Goal: Contribute content

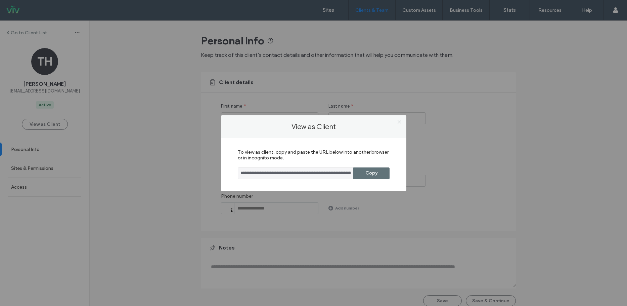
drag, startPoint x: 399, startPoint y: 121, endPoint x: 419, endPoint y: 98, distance: 30.9
click at [400, 121] on icon at bounding box center [399, 121] width 5 height 5
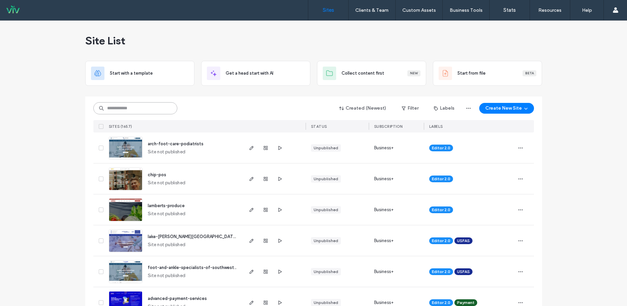
click at [107, 104] on input at bounding box center [135, 108] width 84 height 12
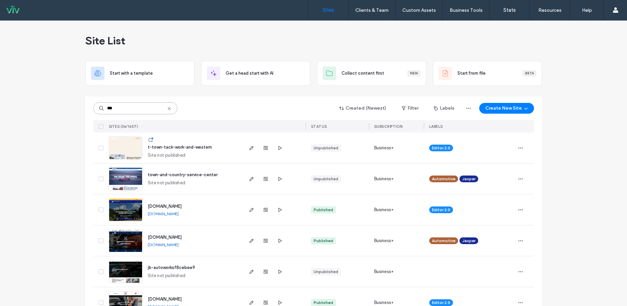
type input "***"
click at [202, 173] on span "town-and-country-service-center" at bounding box center [183, 174] width 70 height 5
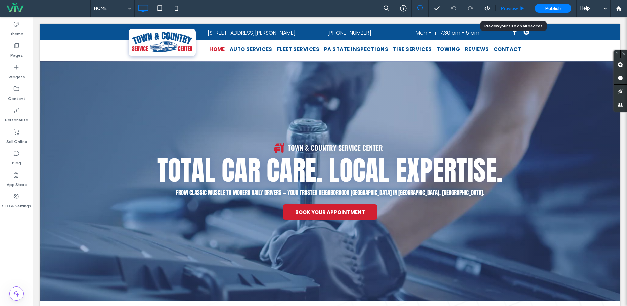
click at [507, 9] on span "Preview" at bounding box center [509, 9] width 17 height 6
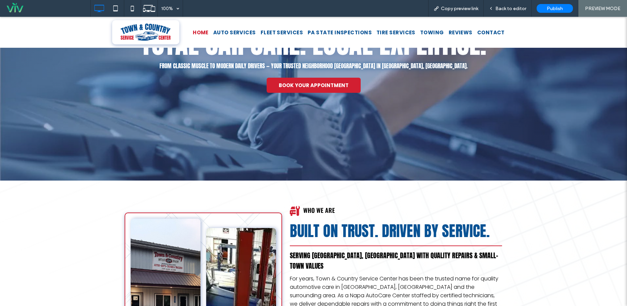
scroll to position [34, 0]
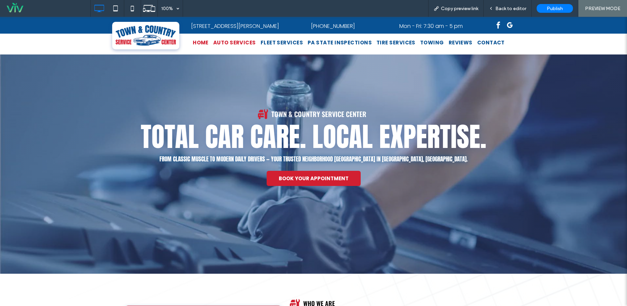
click at [244, 40] on span "AUTO SERVICES" at bounding box center [234, 43] width 43 height 8
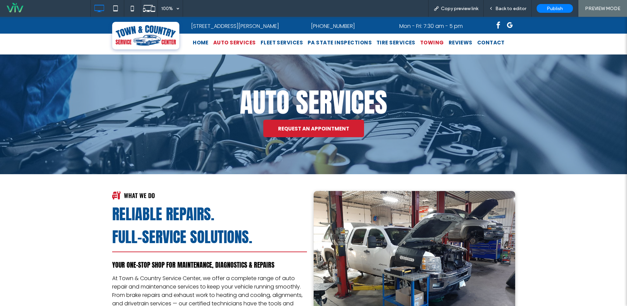
click at [424, 41] on span "TOWING" at bounding box center [432, 43] width 24 height 8
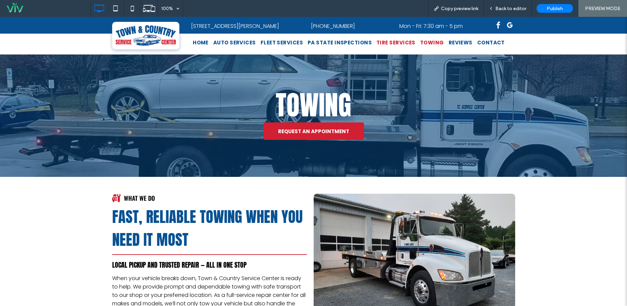
click at [399, 42] on span "TIRE SERVICES" at bounding box center [395, 43] width 39 height 8
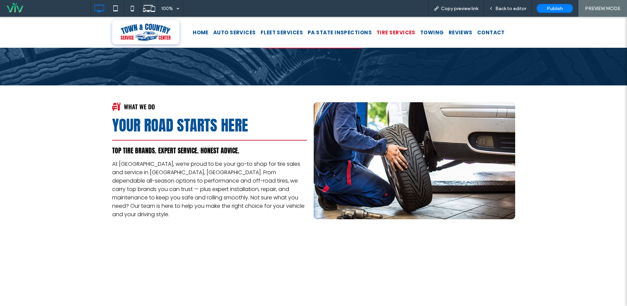
scroll to position [168, 0]
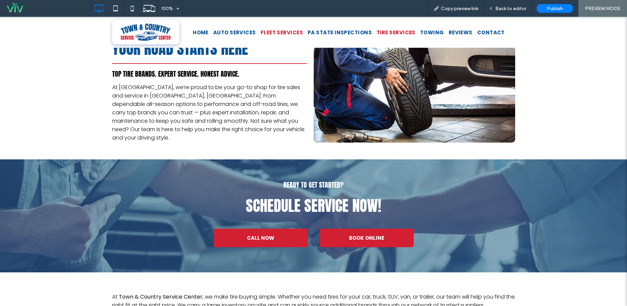
click at [281, 32] on span "FLEET SERVICES" at bounding box center [282, 32] width 42 height 8
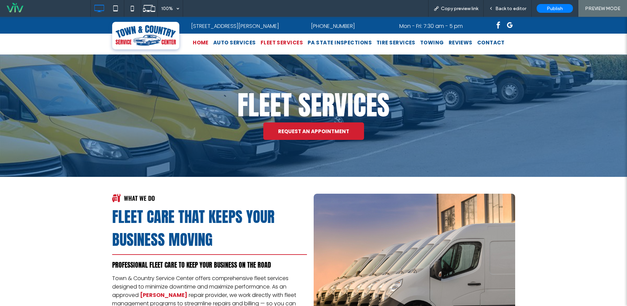
click at [205, 42] on span "HOME" at bounding box center [201, 43] width 16 height 8
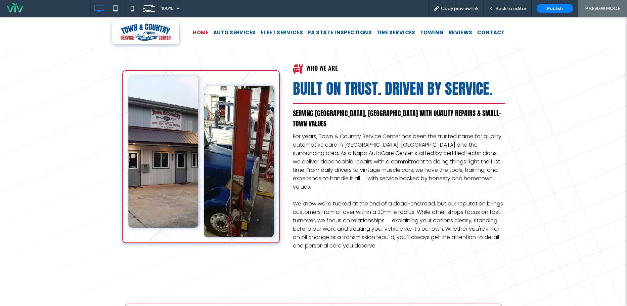
scroll to position [403, 0]
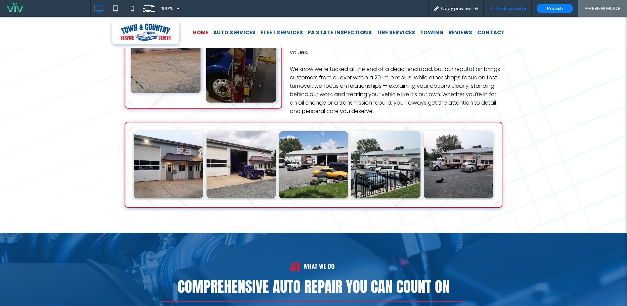
click at [508, 10] on span "Back to editor" at bounding box center [510, 9] width 31 height 6
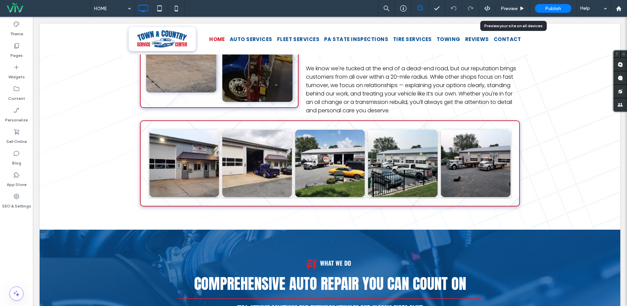
scroll to position [394, 0]
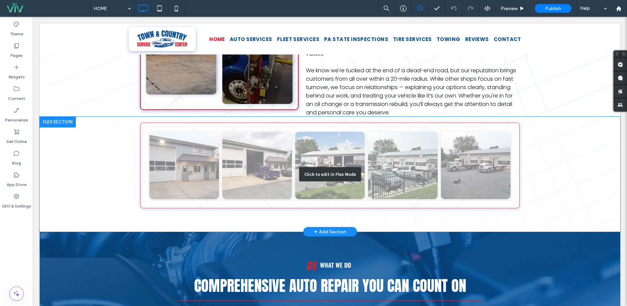
click at [209, 117] on div "Click to edit in Flex Mode" at bounding box center [330, 174] width 581 height 115
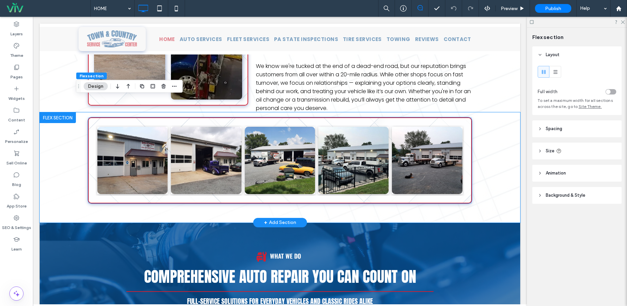
scroll to position [395, 0]
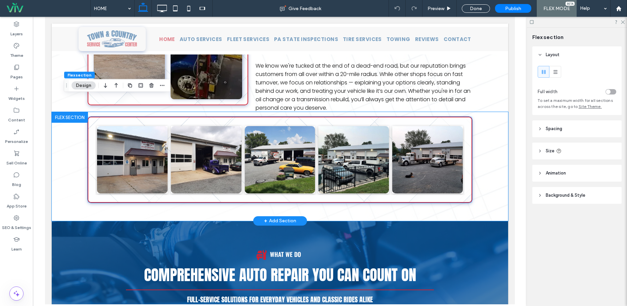
click at [160, 117] on div "Button Button Button Button Button" at bounding box center [280, 160] width 385 height 86
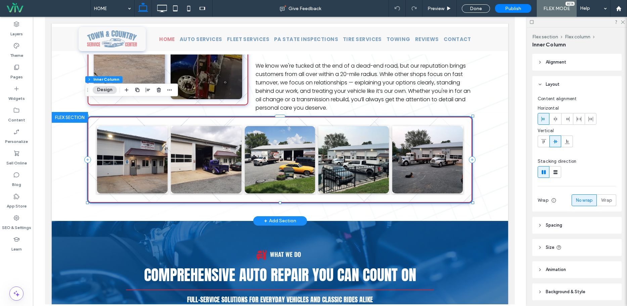
click at [160, 117] on div "Button Button Button Button Button" at bounding box center [280, 160] width 385 height 86
click at [150, 117] on div "Button Button Button Button Button" at bounding box center [280, 160] width 385 height 86
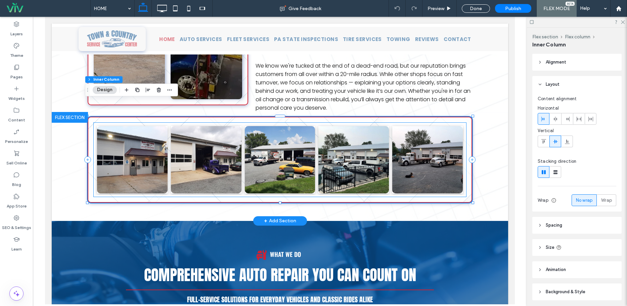
click at [150, 123] on div "Button Button Button Button Button" at bounding box center [280, 160] width 373 height 74
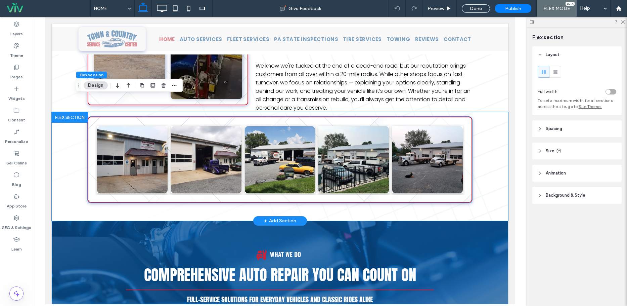
click at [150, 124] on li "Button" at bounding box center [132, 159] width 74 height 71
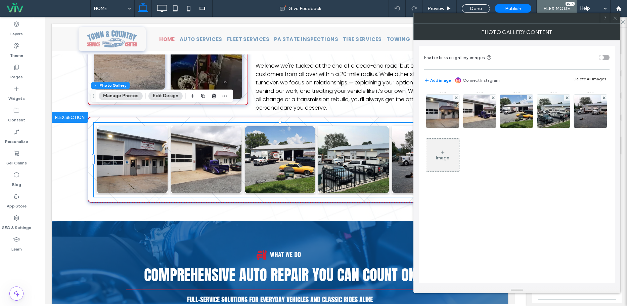
click at [131, 100] on div "Flex section Flex column Inner Column Photo Gallery Manage Photos Edit Design" at bounding box center [162, 95] width 142 height 13
click at [130, 96] on button "Manage Photos" at bounding box center [121, 96] width 44 height 8
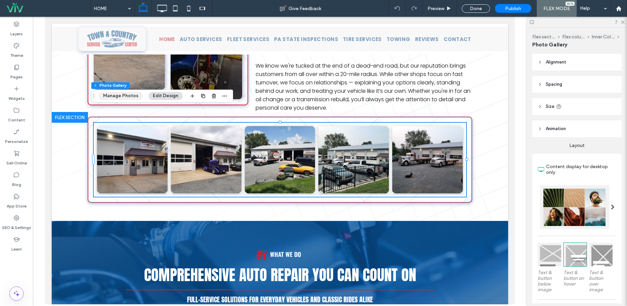
click at [124, 96] on button "Manage Photos" at bounding box center [121, 96] width 44 height 8
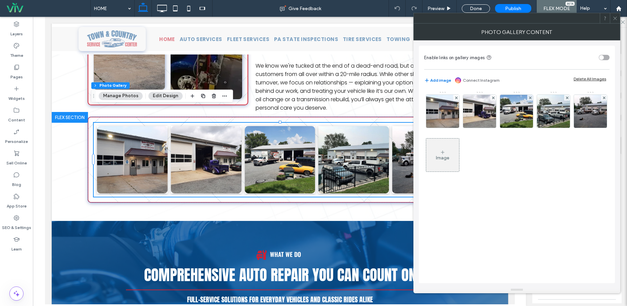
click at [439, 82] on button "Add image" at bounding box center [437, 80] width 27 height 8
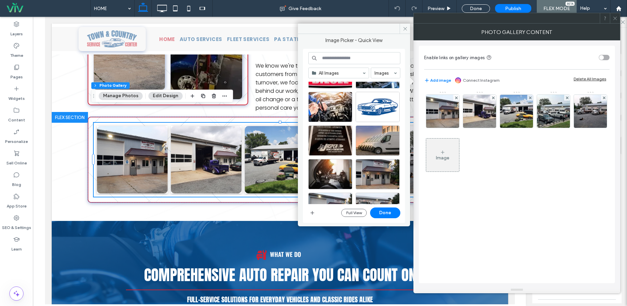
scroll to position [134, 0]
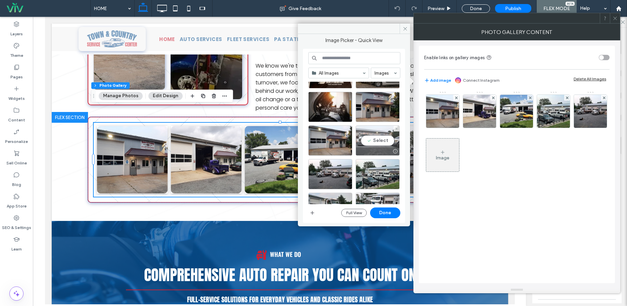
click at [385, 140] on div "Select" at bounding box center [378, 140] width 44 height 30
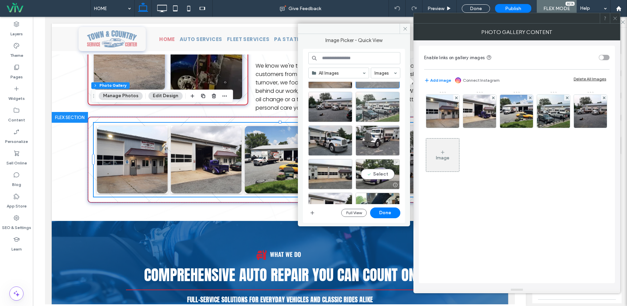
scroll to position [235, 0]
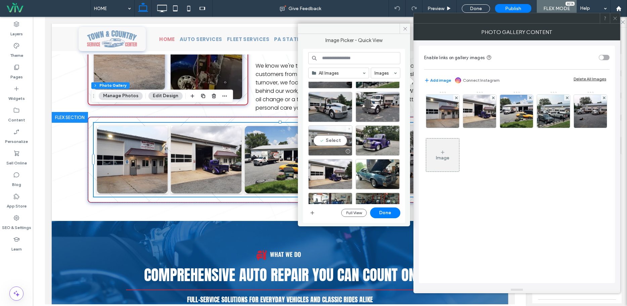
click at [329, 140] on div "Select" at bounding box center [330, 140] width 44 height 30
click at [392, 211] on button "Done" at bounding box center [385, 212] width 30 height 11
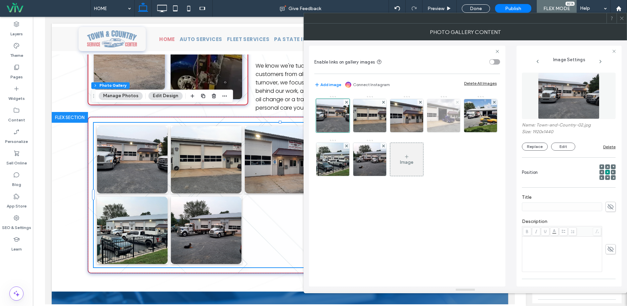
click at [457, 102] on use at bounding box center [457, 101] width 3 height 3
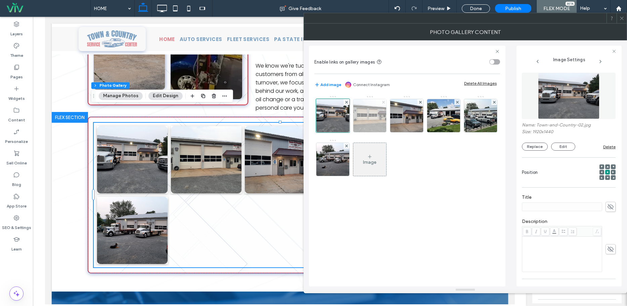
click at [385, 101] on use at bounding box center [383, 101] width 3 height 3
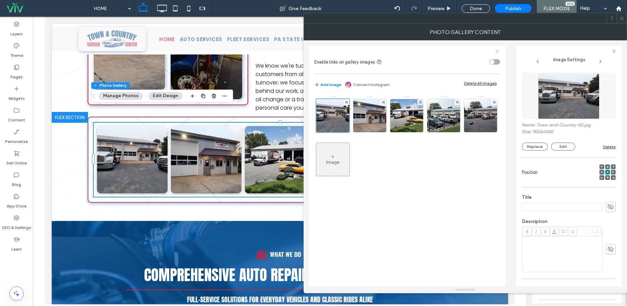
click at [497, 50] on use at bounding box center [497, 51] width 3 height 3
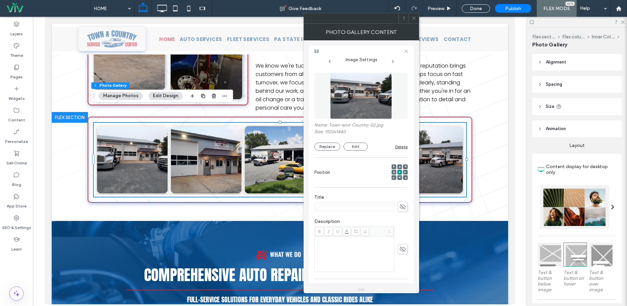
click at [416, 19] on icon at bounding box center [413, 18] width 5 height 5
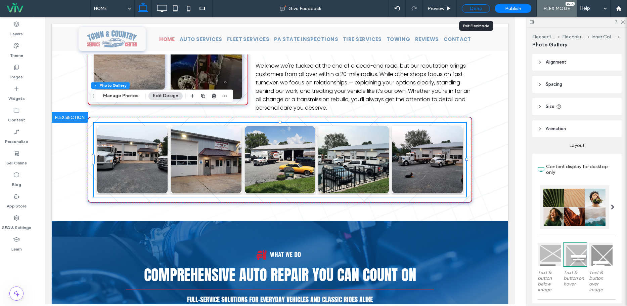
click at [481, 7] on div "Done" at bounding box center [476, 8] width 28 height 8
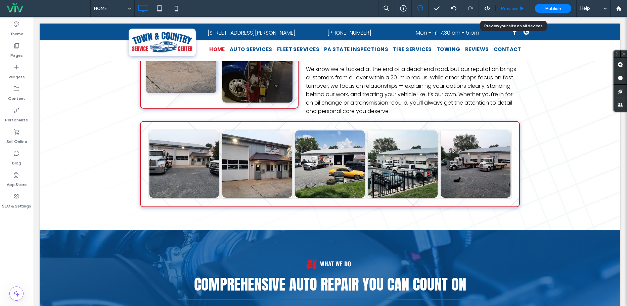
click at [505, 8] on span "Preview" at bounding box center [509, 9] width 17 height 6
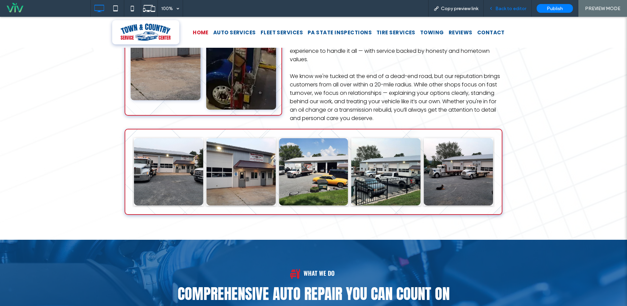
scroll to position [404, 0]
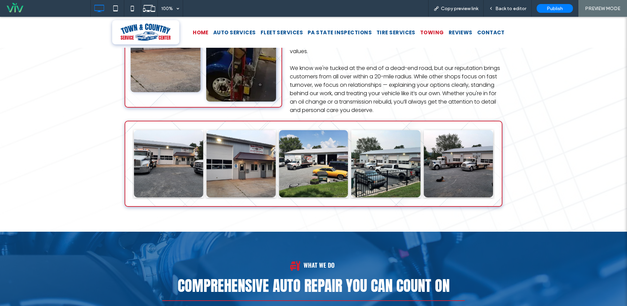
click at [430, 31] on span "TOWING" at bounding box center [432, 32] width 24 height 8
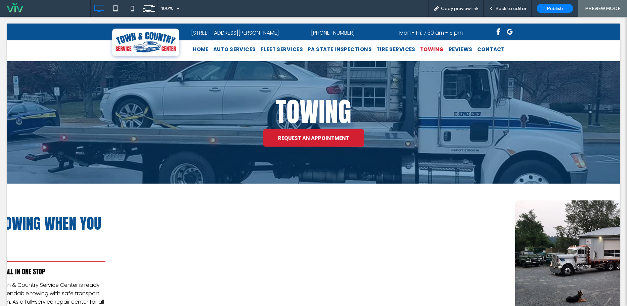
scroll to position [0, 0]
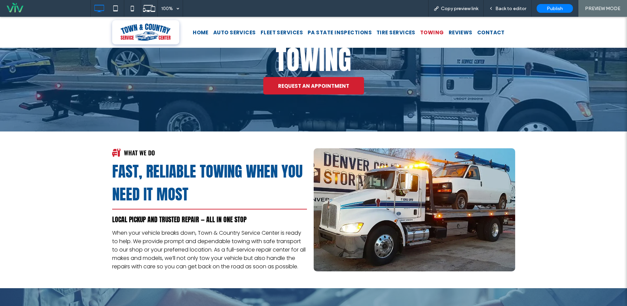
scroll to position [34, 0]
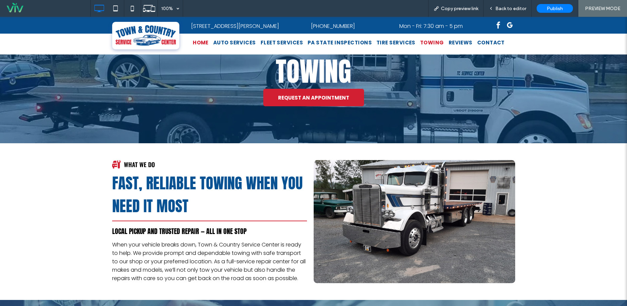
click at [206, 43] on span "HOME" at bounding box center [201, 43] width 16 height 8
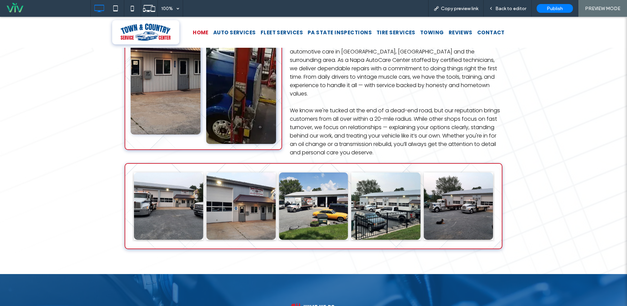
scroll to position [403, 0]
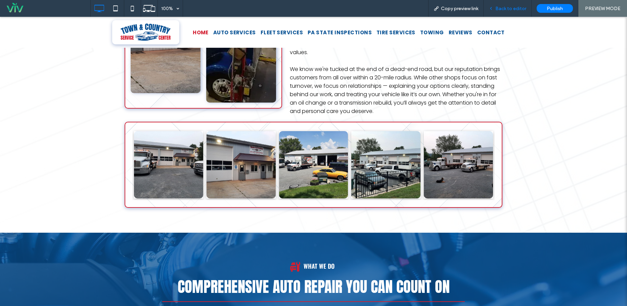
click at [504, 7] on span "Back to editor" at bounding box center [510, 9] width 31 height 6
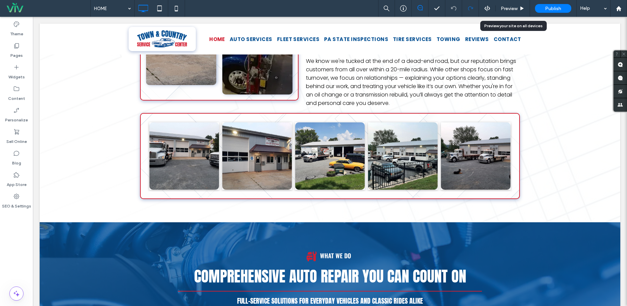
scroll to position [394, 0]
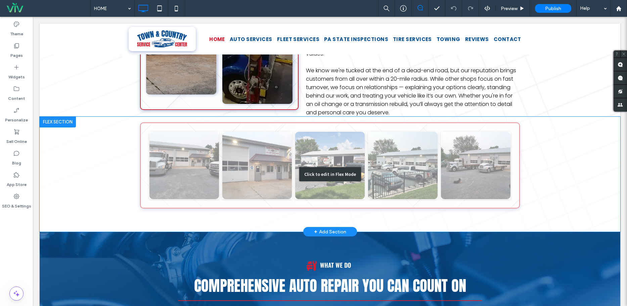
click at [212, 117] on div "Click to edit in Flex Mode" at bounding box center [330, 174] width 581 height 115
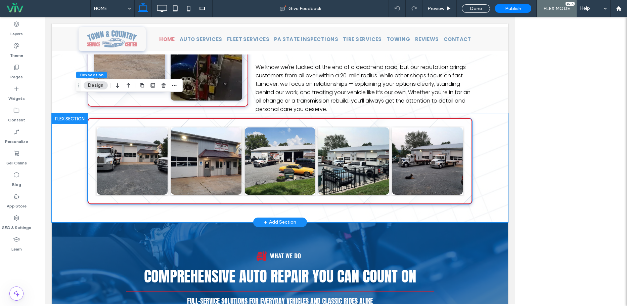
scroll to position [395, 0]
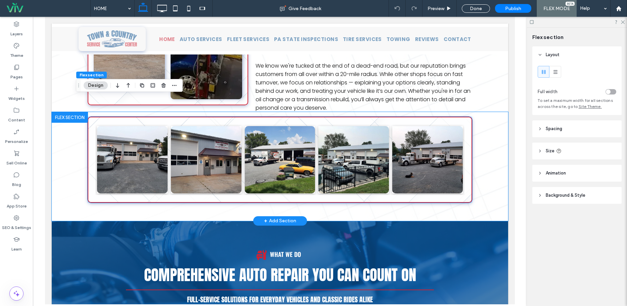
click at [216, 123] on div "Button Button Button Button Button" at bounding box center [280, 160] width 373 height 74
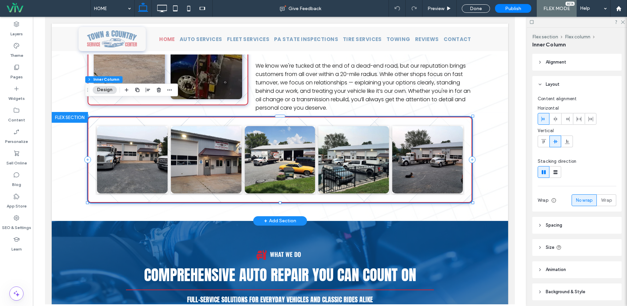
click at [107, 117] on div "Button Button Button Button Button" at bounding box center [280, 160] width 385 height 86
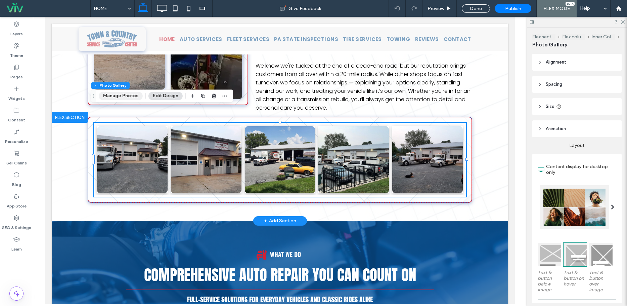
click at [106, 95] on button "Manage Photos" at bounding box center [121, 96] width 44 height 8
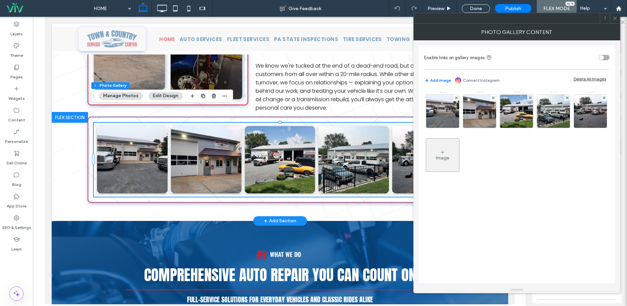
click at [432, 79] on button "Add image" at bounding box center [437, 80] width 27 height 8
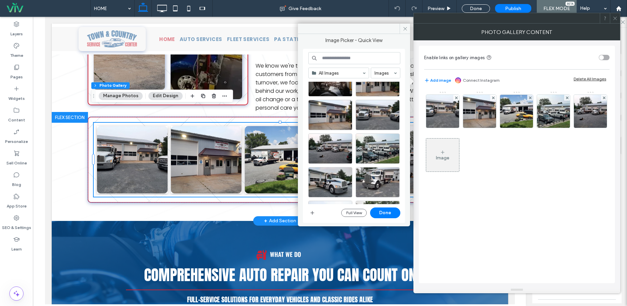
scroll to position [202, 0]
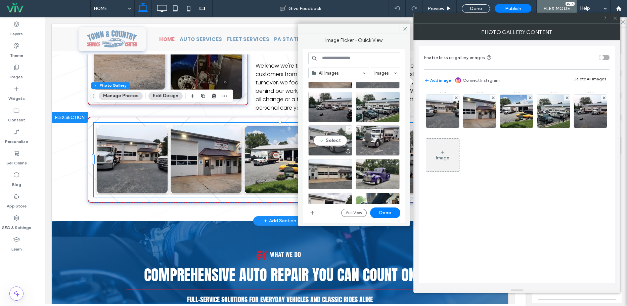
click at [335, 141] on div "Select" at bounding box center [330, 140] width 44 height 30
click at [377, 141] on div "Select" at bounding box center [378, 140] width 44 height 30
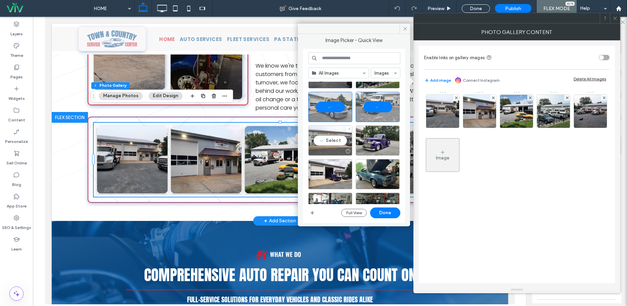
click at [335, 139] on div "Select" at bounding box center [330, 140] width 44 height 30
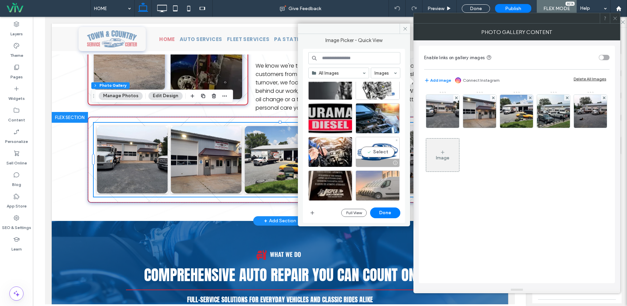
scroll to position [0, 0]
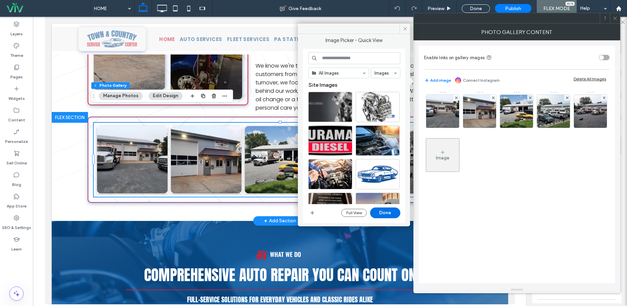
click at [381, 211] on button "Done" at bounding box center [385, 212] width 30 height 11
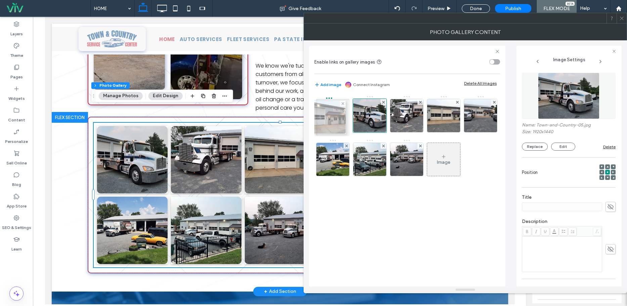
drag, startPoint x: 486, startPoint y: 120, endPoint x: 333, endPoint y: 122, distance: 153.1
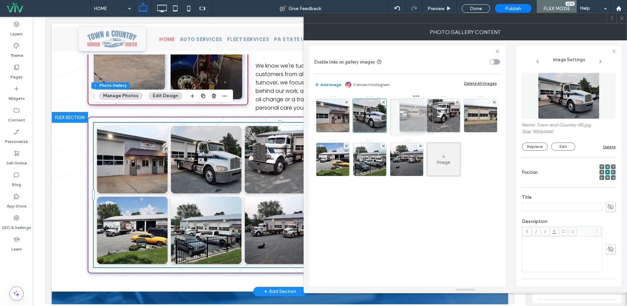
drag, startPoint x: 490, startPoint y: 122, endPoint x: 423, endPoint y: 121, distance: 66.2
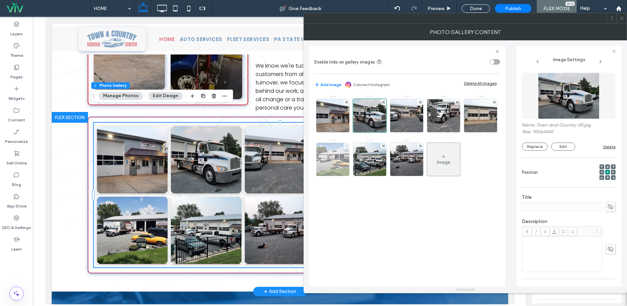
click at [346, 146] on use at bounding box center [346, 145] width 3 height 3
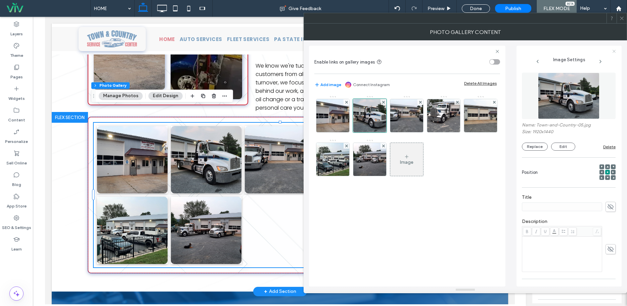
click at [616, 51] on icon at bounding box center [614, 51] width 4 height 4
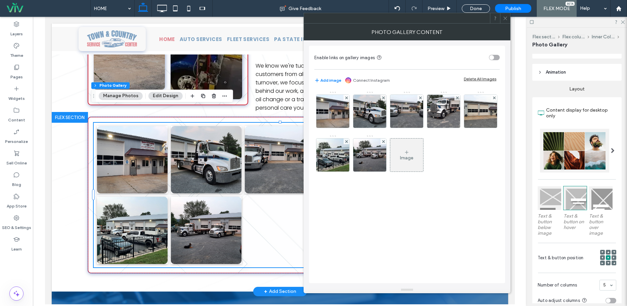
scroll to position [67, 0]
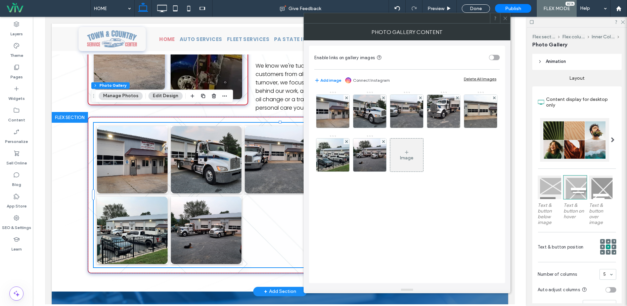
click at [611, 138] on span at bounding box center [613, 139] width 4 height 5
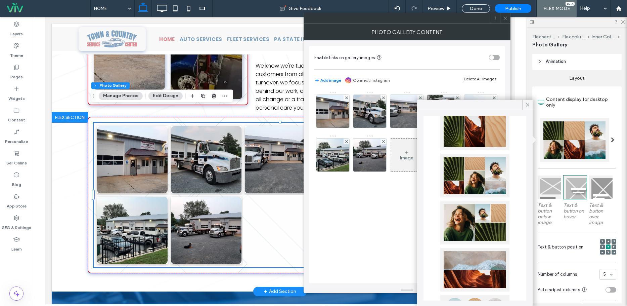
scroll to position [134, 0]
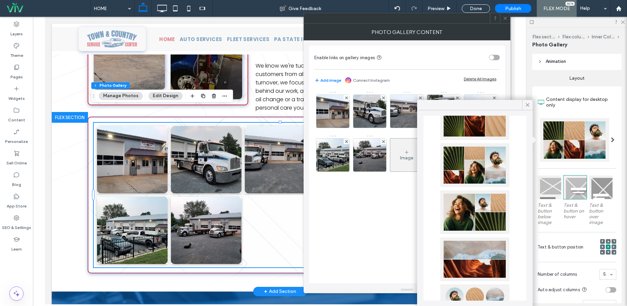
click at [482, 163] on div at bounding box center [474, 165] width 69 height 44
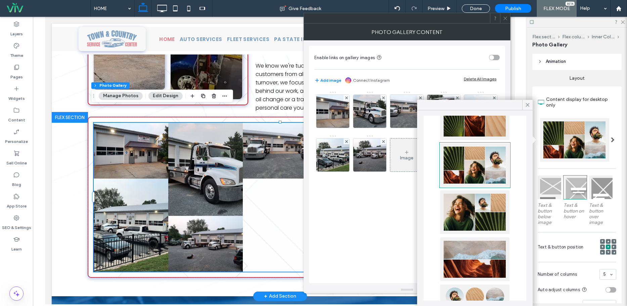
click at [470, 198] on div at bounding box center [474, 212] width 69 height 44
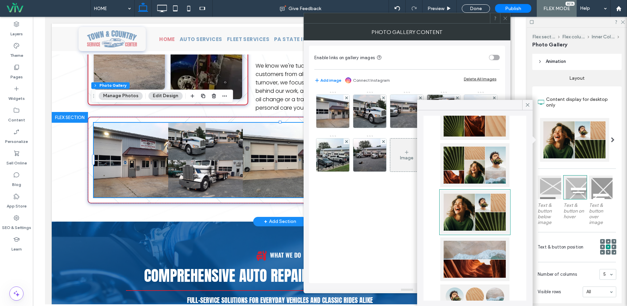
click at [477, 244] on div at bounding box center [474, 259] width 69 height 44
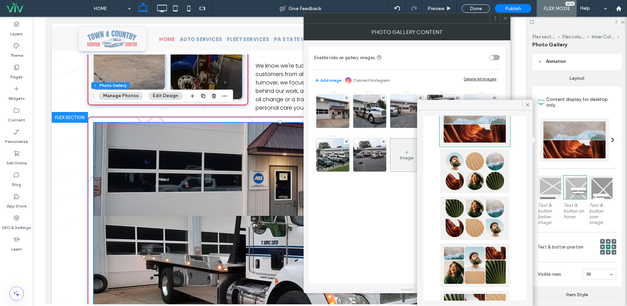
scroll to position [302, 0]
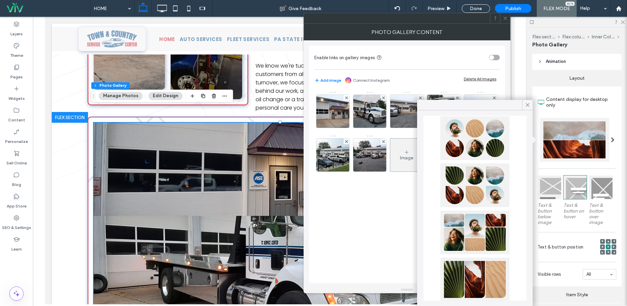
click at [487, 240] on div at bounding box center [474, 232] width 69 height 44
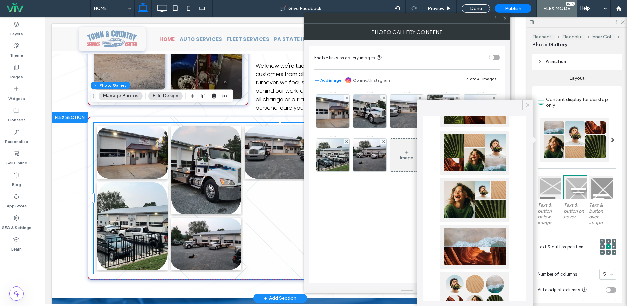
scroll to position [0, 0]
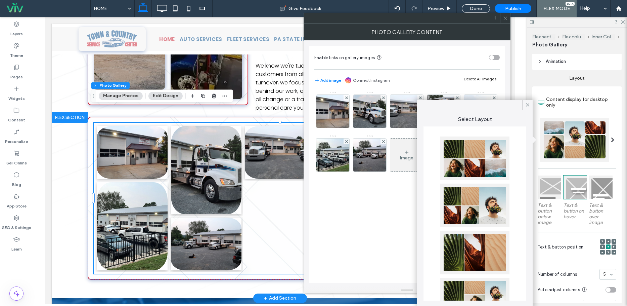
click at [470, 164] on div at bounding box center [474, 158] width 69 height 44
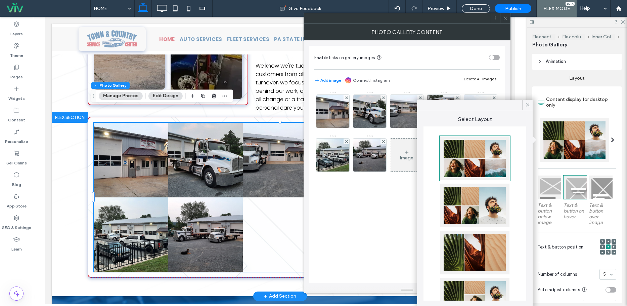
click at [467, 199] on div at bounding box center [474, 205] width 69 height 44
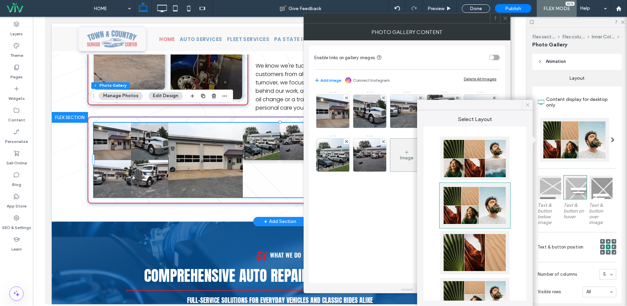
click at [528, 105] on icon at bounding box center [528, 105] width 6 height 6
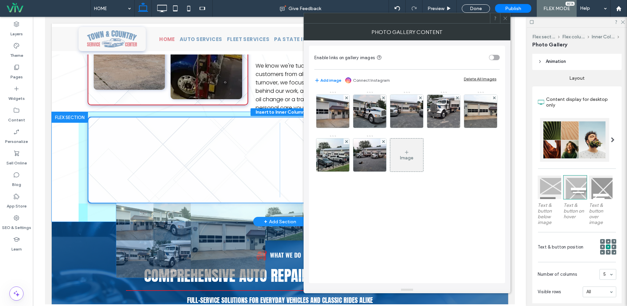
drag, startPoint x: 230, startPoint y: 147, endPoint x: 212, endPoint y: 141, distance: 19.0
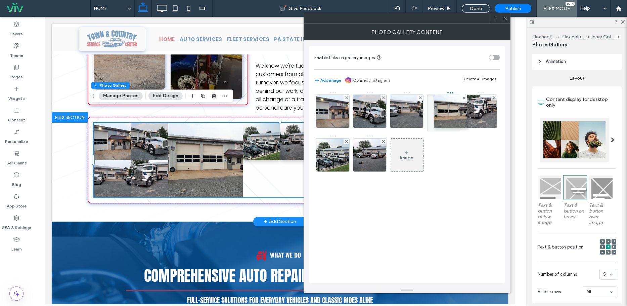
drag, startPoint x: 474, startPoint y: 118, endPoint x: 437, endPoint y: 119, distance: 36.9
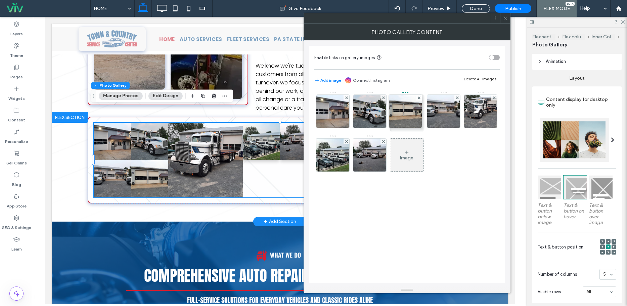
drag, startPoint x: 437, startPoint y: 117, endPoint x: 412, endPoint y: 117, distance: 24.9
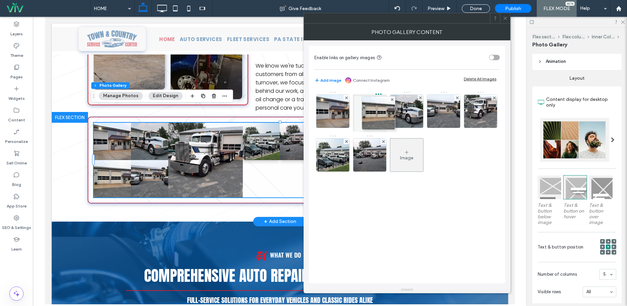
drag, startPoint x: 404, startPoint y: 115, endPoint x: 400, endPoint y: 116, distance: 4.2
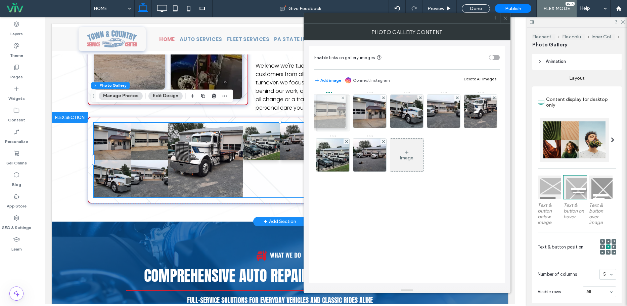
drag, startPoint x: 374, startPoint y: 117, endPoint x: 332, endPoint y: 117, distance: 42.3
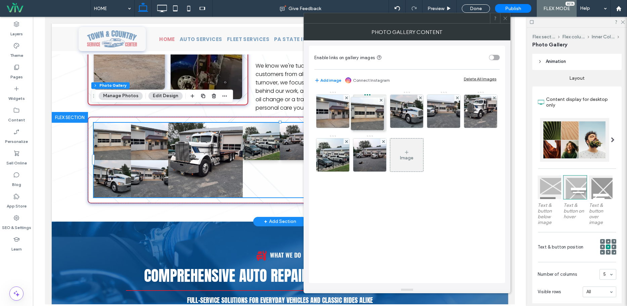
drag, startPoint x: 338, startPoint y: 115, endPoint x: 371, endPoint y: 117, distance: 33.3
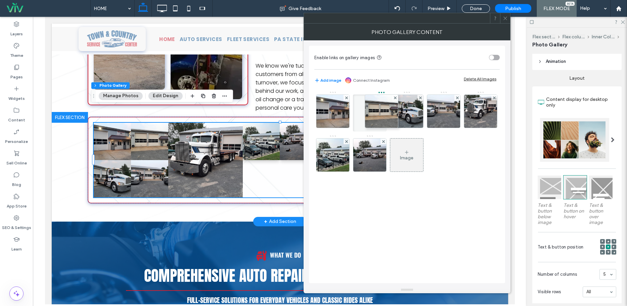
drag, startPoint x: 371, startPoint y: 117, endPoint x: 383, endPoint y: 117, distance: 11.1
drag, startPoint x: 378, startPoint y: 117, endPoint x: 416, endPoint y: 117, distance: 37.6
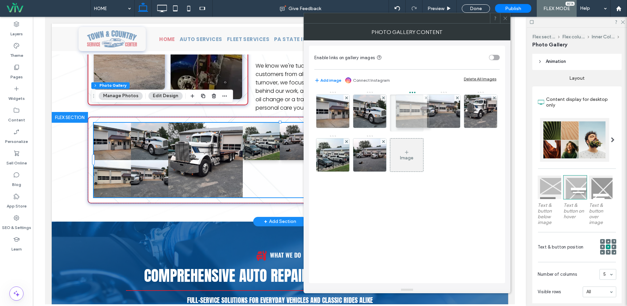
drag, startPoint x: 416, startPoint y: 117, endPoint x: 451, endPoint y: 117, distance: 34.9
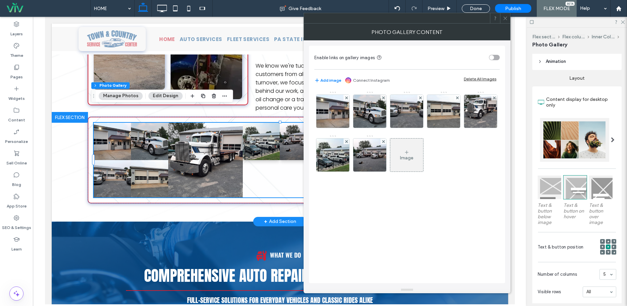
click at [611, 139] on span at bounding box center [613, 139] width 4 height 5
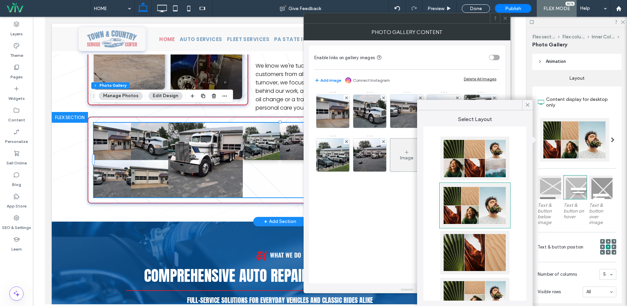
click at [474, 159] on div at bounding box center [474, 158] width 69 height 44
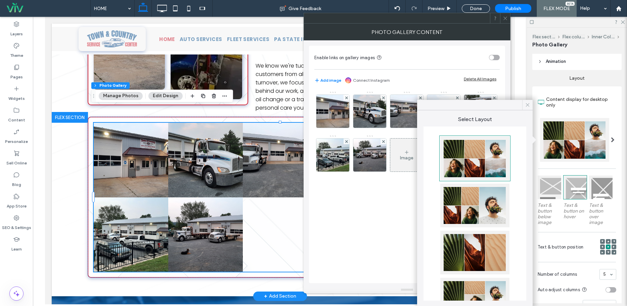
click at [528, 106] on icon at bounding box center [528, 105] width 6 height 6
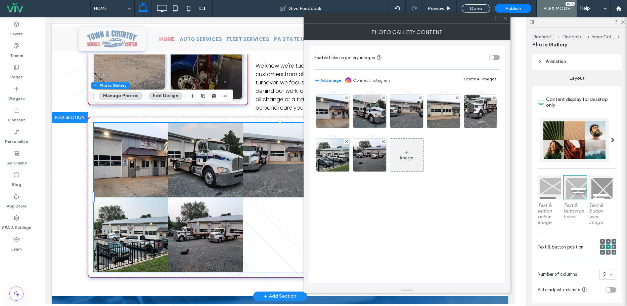
click at [505, 21] on span at bounding box center [505, 18] width 5 height 10
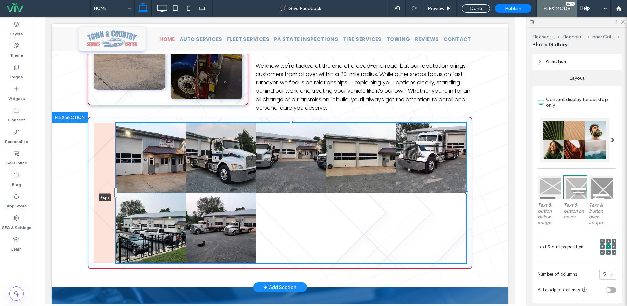
drag, startPoint x: 90, startPoint y: 181, endPoint x: 114, endPoint y: 182, distance: 24.2
click at [114, 182] on div "Button Button Button Button Button Button Button 66px" at bounding box center [280, 199] width 403 height 175
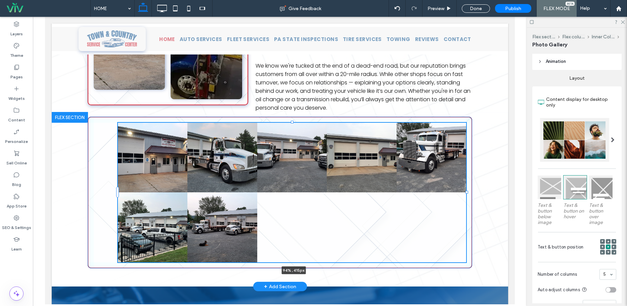
drag, startPoint x: 465, startPoint y: 177, endPoint x: 468, endPoint y: 181, distance: 4.8
click at [468, 181] on div "Button Button Button Button Button Button Button 94% , 415px" at bounding box center [280, 199] width 403 height 174
type input "**"
type input "****"
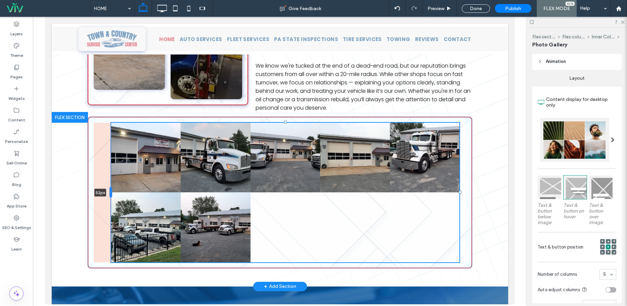
drag, startPoint x: 115, startPoint y: 179, endPoint x: 108, endPoint y: 180, distance: 6.4
click at [109, 187] on div at bounding box center [110, 192] width 3 height 11
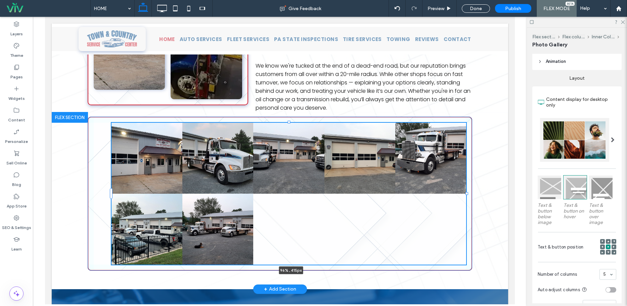
drag, startPoint x: 458, startPoint y: 177, endPoint x: 463, endPoint y: 177, distance: 4.7
click at [469, 177] on div "Button Button Button Button Button Button Button 96% , 415px" at bounding box center [280, 200] width 403 height 177
type input "**"
type input "****"
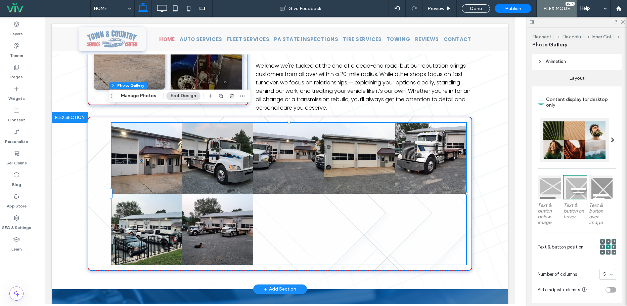
click at [292, 135] on link at bounding box center [288, 158] width 71 height 71
click at [238, 193] on link at bounding box center [217, 228] width 71 height 71
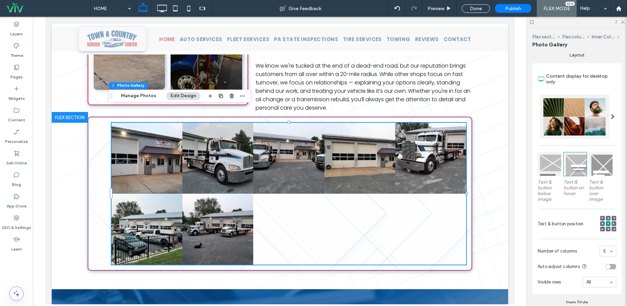
scroll to position [101, 0]
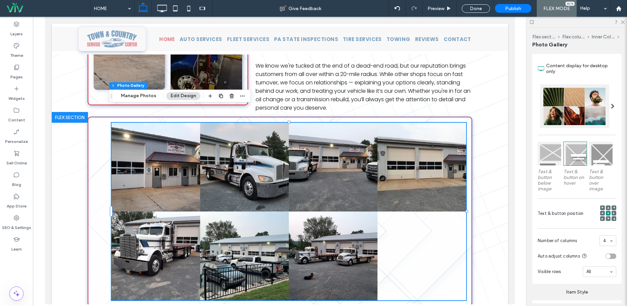
click at [609, 240] on div "4" at bounding box center [607, 240] width 17 height 11
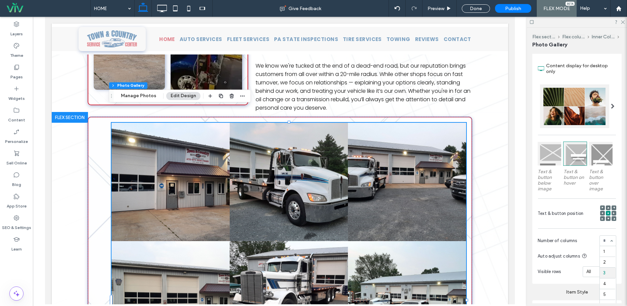
click at [609, 239] on div "1 2 3 4 5 6" at bounding box center [607, 240] width 17 height 11
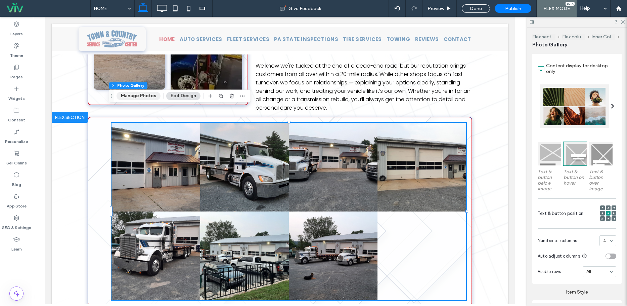
click at [152, 96] on button "Manage Photos" at bounding box center [139, 96] width 44 height 8
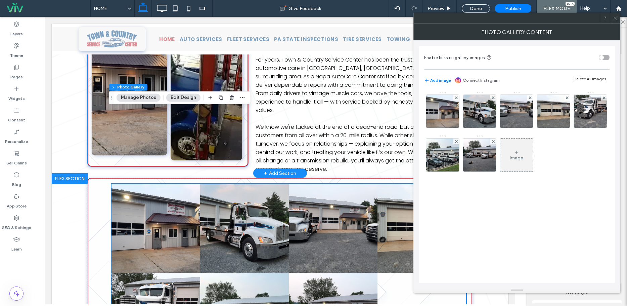
scroll to position [395, 0]
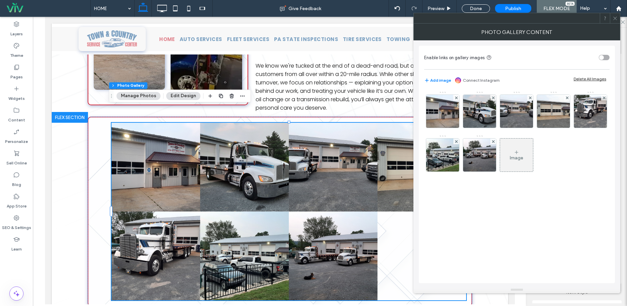
click at [517, 163] on div "Image" at bounding box center [516, 155] width 33 height 32
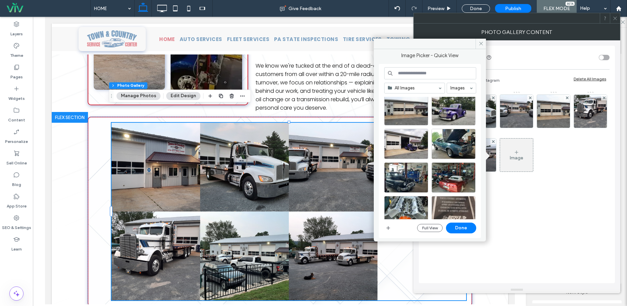
scroll to position [291, 0]
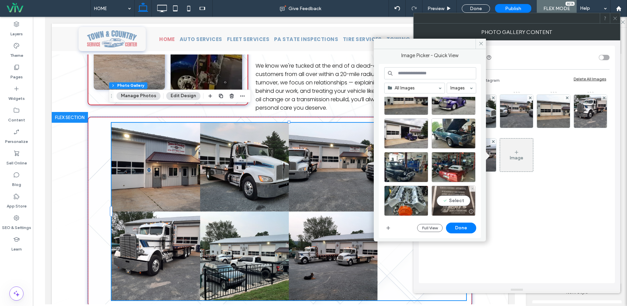
click at [462, 203] on div "Select" at bounding box center [454, 200] width 44 height 30
drag, startPoint x: 464, startPoint y: 228, endPoint x: 467, endPoint y: 228, distance: 3.7
click at [464, 228] on button "Done" at bounding box center [461, 227] width 30 height 11
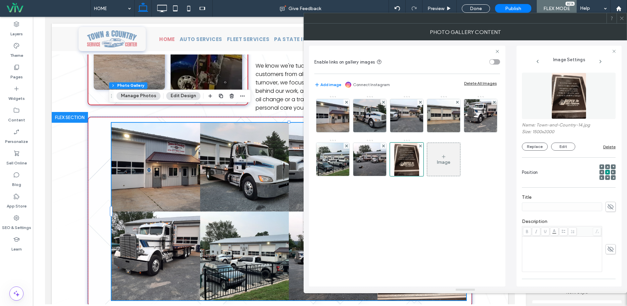
click at [499, 51] on icon at bounding box center [497, 51] width 5 height 5
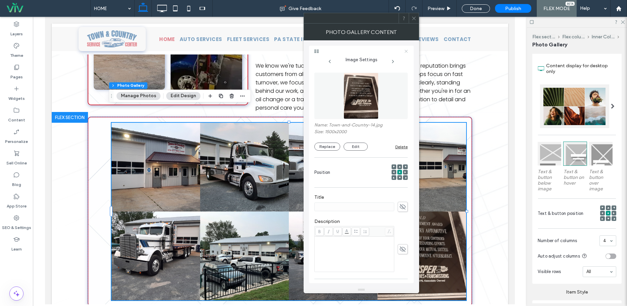
click at [407, 50] on icon at bounding box center [406, 51] width 4 height 4
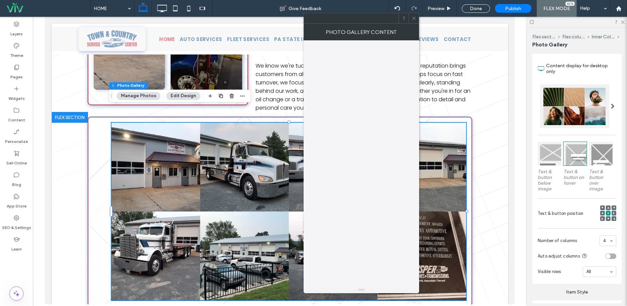
click at [415, 19] on icon at bounding box center [413, 18] width 5 height 5
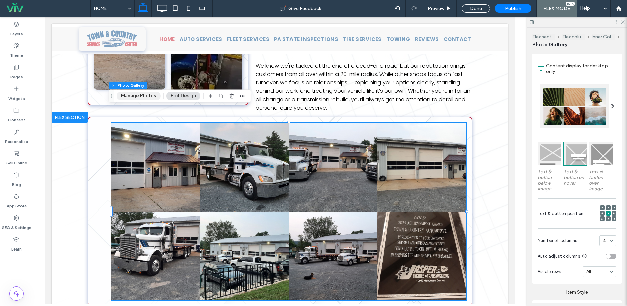
click at [141, 94] on button "Manage Photos" at bounding box center [139, 96] width 44 height 8
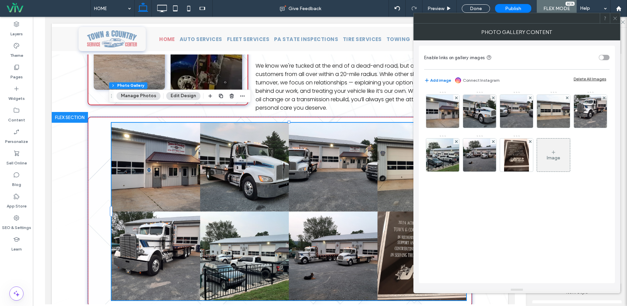
click at [440, 80] on button "Add image" at bounding box center [437, 80] width 27 height 8
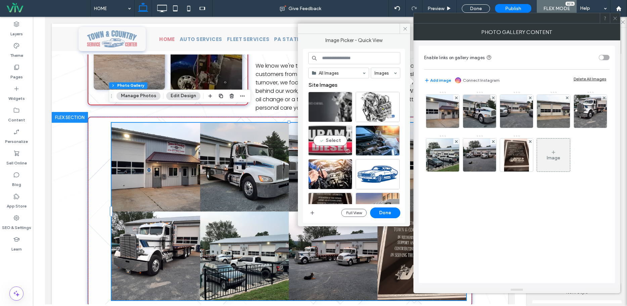
click at [329, 147] on div "Select" at bounding box center [330, 140] width 44 height 30
click at [392, 212] on button "Done" at bounding box center [385, 212] width 30 height 11
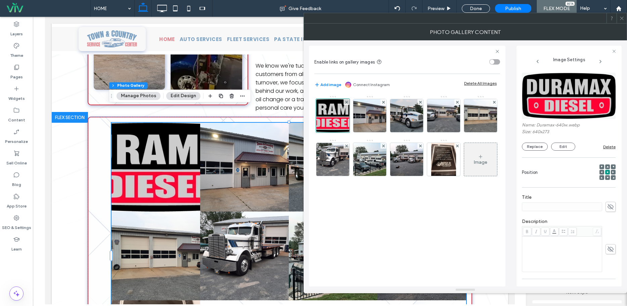
click at [484, 160] on div "Image" at bounding box center [480, 162] width 13 height 6
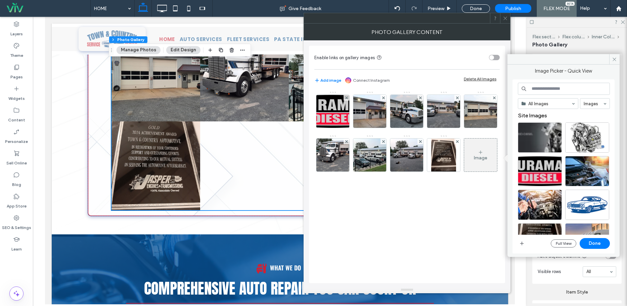
scroll to position [571, 0]
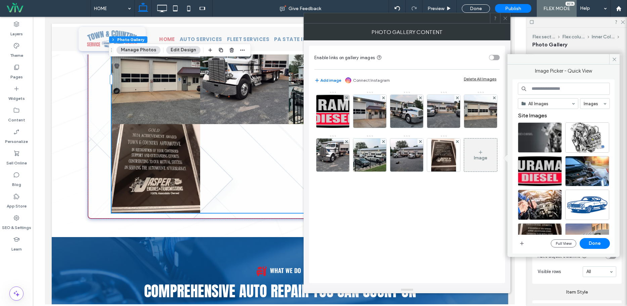
click at [324, 80] on button "Add image" at bounding box center [327, 80] width 27 height 8
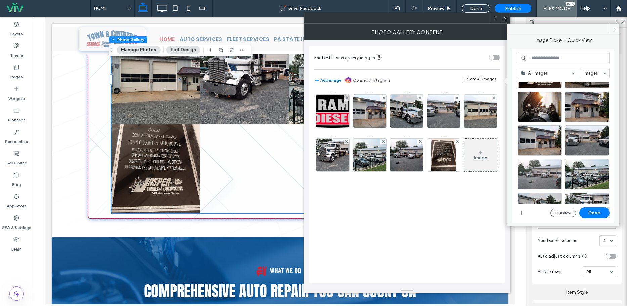
scroll to position [291, 0]
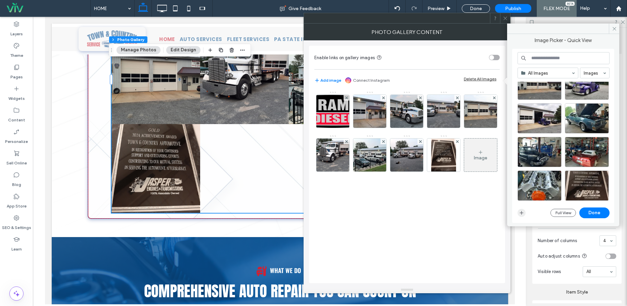
click at [522, 214] on icon "button" at bounding box center [521, 212] width 5 height 5
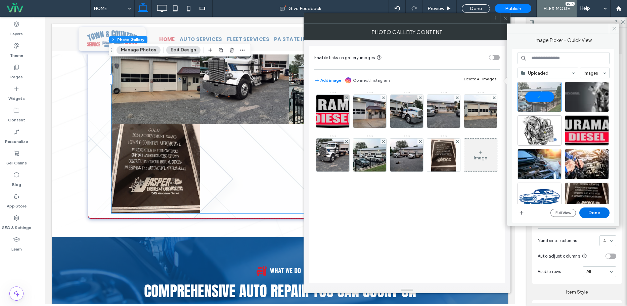
click at [602, 214] on button "Done" at bounding box center [594, 212] width 30 height 11
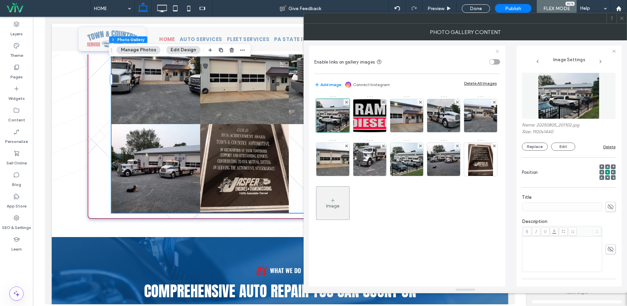
click at [498, 51] on icon at bounding box center [497, 51] width 5 height 5
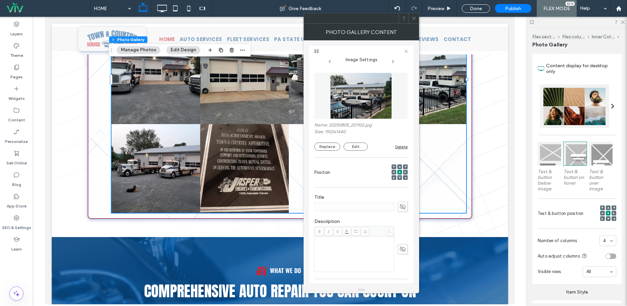
click at [416, 18] on div at bounding box center [414, 18] width 10 height 10
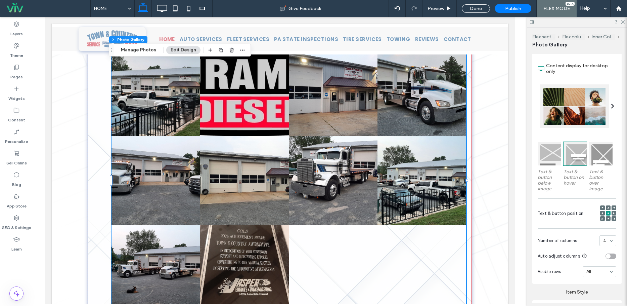
scroll to position [437, 0]
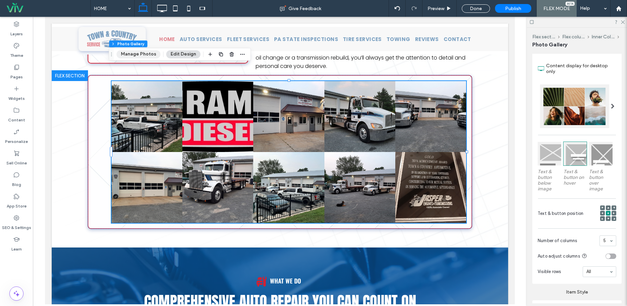
click at [146, 53] on button "Manage Photos" at bounding box center [139, 54] width 44 height 8
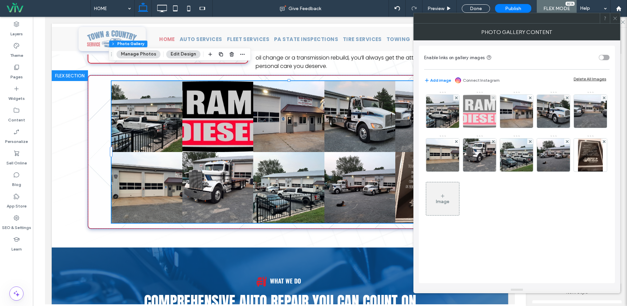
click at [478, 107] on img at bounding box center [479, 111] width 77 height 33
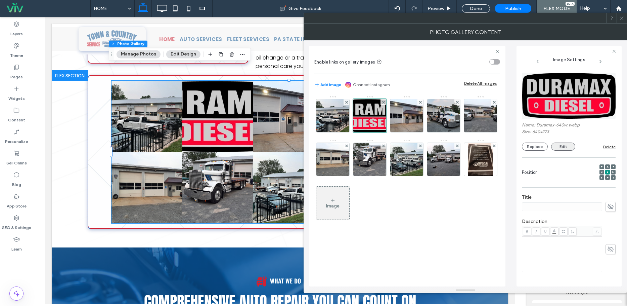
click at [559, 146] on button "Edit" at bounding box center [563, 146] width 24 height 8
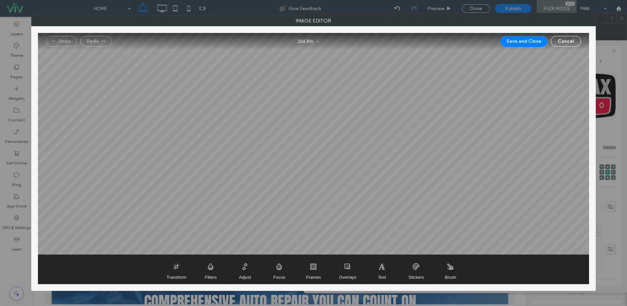
click at [564, 43] on button "Cancel" at bounding box center [566, 41] width 30 height 11
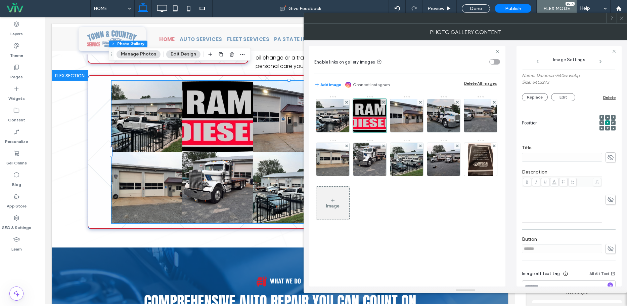
scroll to position [37, 0]
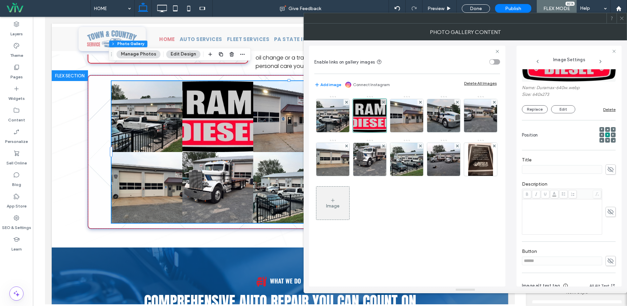
click at [607, 140] on icon at bounding box center [608, 140] width 2 height 2
click at [607, 134] on icon at bounding box center [608, 135] width 2 height 2
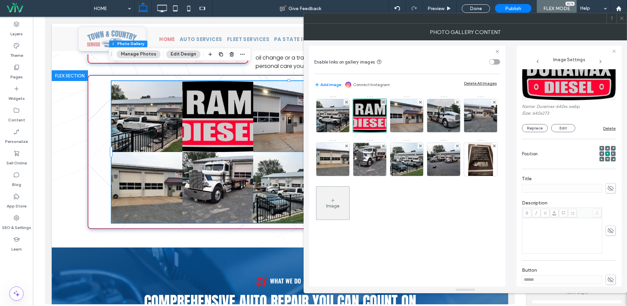
scroll to position [0, 0]
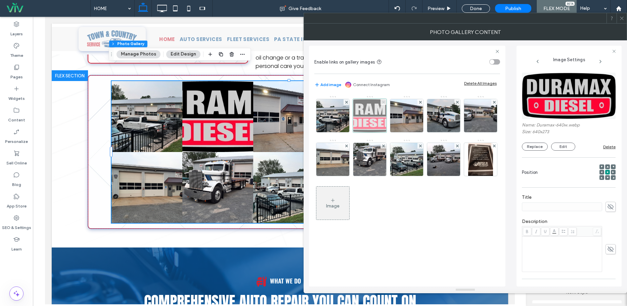
click at [384, 101] on use at bounding box center [383, 101] width 3 height 3
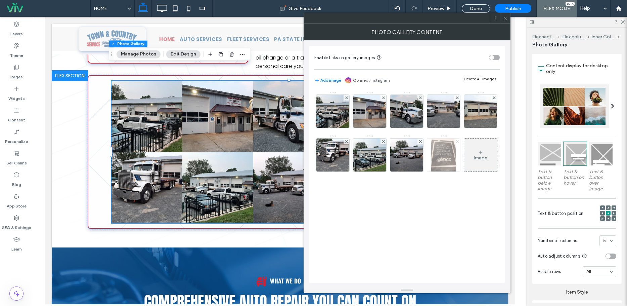
click at [457, 141] on use at bounding box center [457, 141] width 3 height 3
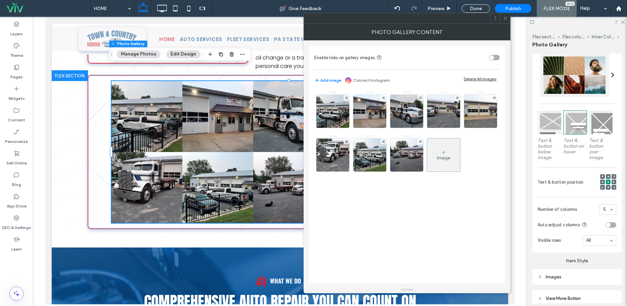
scroll to position [168, 0]
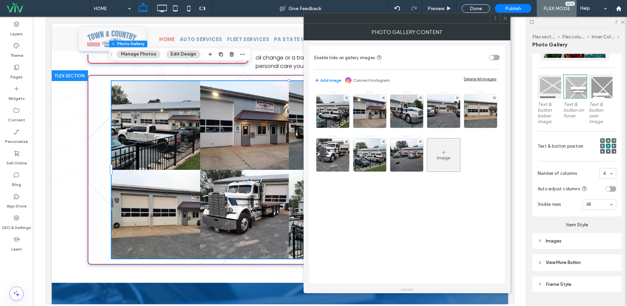
click at [506, 17] on icon at bounding box center [505, 18] width 5 height 5
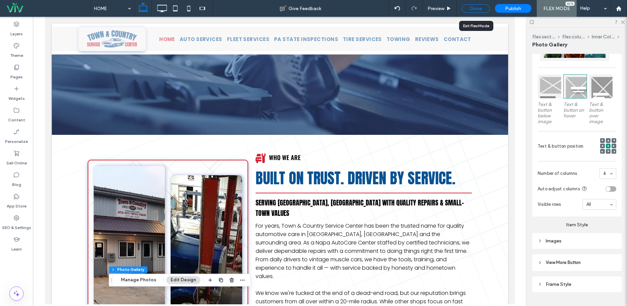
click at [480, 10] on div "Done" at bounding box center [476, 8] width 28 height 8
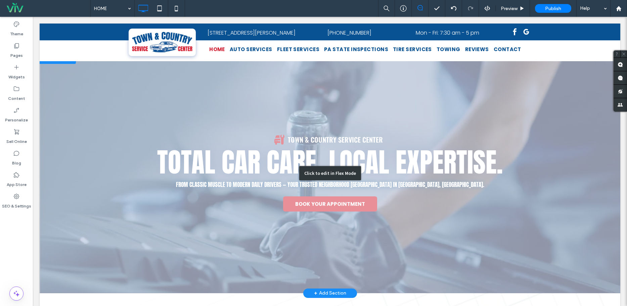
scroll to position [0, 0]
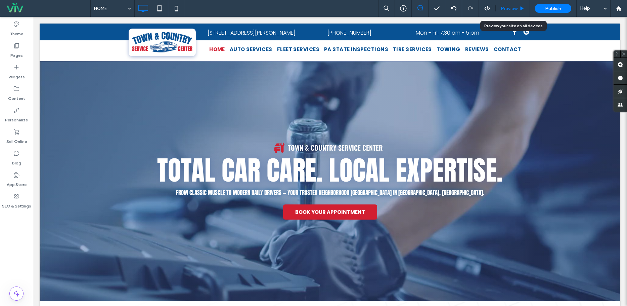
click at [508, 7] on span "Preview" at bounding box center [509, 9] width 17 height 6
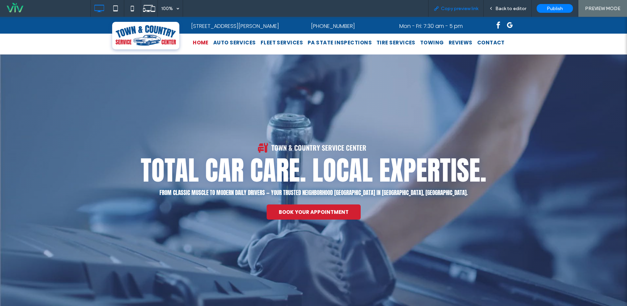
click at [455, 9] on span "Copy preview link" at bounding box center [459, 9] width 37 height 6
